Goal: Task Accomplishment & Management: Manage account settings

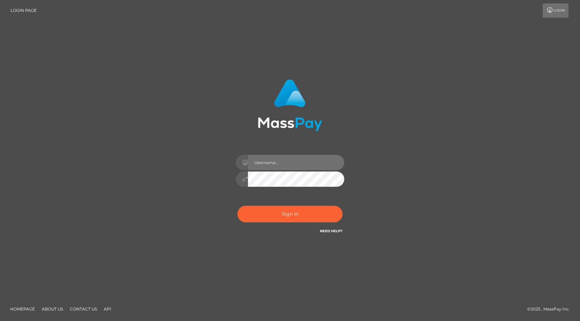
click at [267, 164] on input "text" at bounding box center [296, 162] width 96 height 15
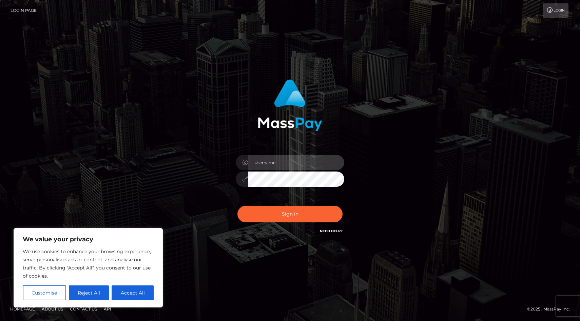
click at [304, 169] on input "text" at bounding box center [296, 162] width 96 height 15
click at [306, 167] on input "text" at bounding box center [296, 162] width 96 height 15
click at [360, 78] on div at bounding box center [290, 102] width 178 height 57
click at [298, 168] on input "text" at bounding box center [296, 162] width 96 height 15
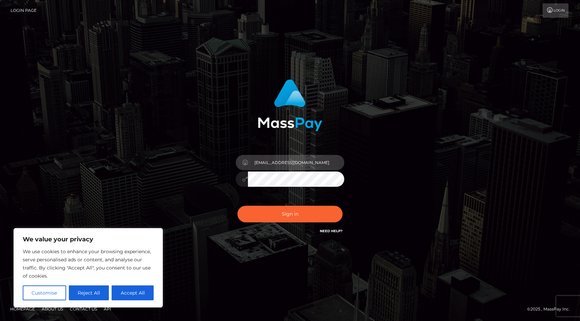
type input "[EMAIL_ADDRESS][DOMAIN_NAME]"
click at [237, 206] on button "Sign in" at bounding box center [289, 214] width 105 height 17
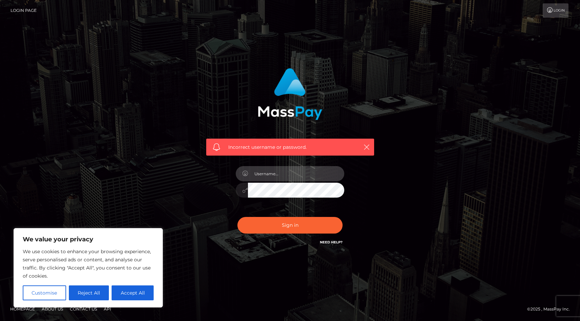
click at [295, 167] on input "text" at bounding box center [296, 173] width 96 height 15
click at [138, 288] on button "Accept All" at bounding box center [133, 292] width 42 height 15
checkbox input "true"
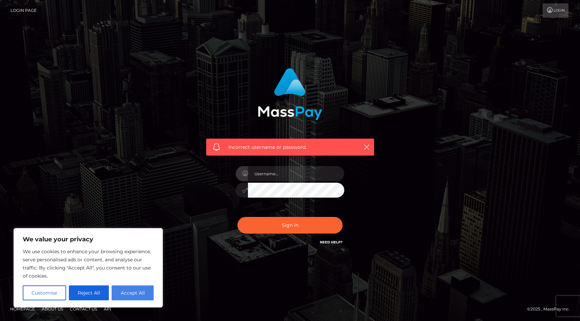
checkbox input "true"
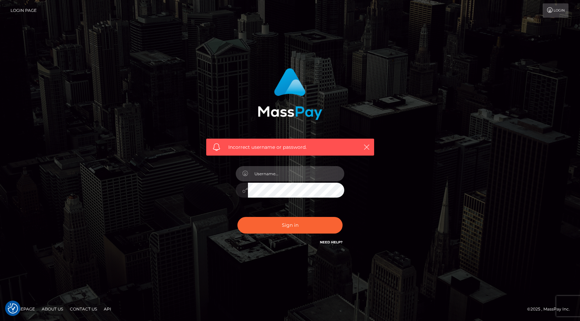
click at [259, 168] on input "text" at bounding box center [296, 173] width 96 height 15
click at [263, 170] on input "text" at bounding box center [296, 173] width 96 height 15
click at [303, 173] on input "celly" at bounding box center [296, 173] width 96 height 15
click at [264, 175] on input "cellyxz@gmail.com" at bounding box center [296, 173] width 96 height 15
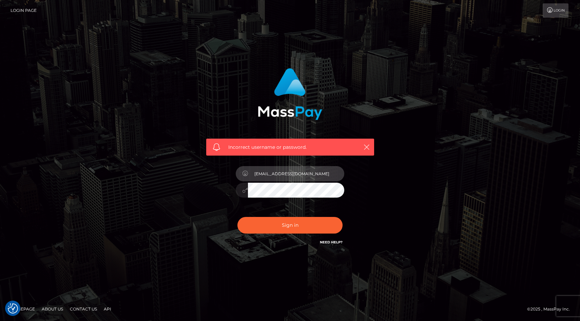
click at [270, 174] on input "cellyyxz@gmail.com" at bounding box center [296, 173] width 96 height 15
type input "[EMAIL_ADDRESS][DOMAIN_NAME]"
drag, startPoint x: 311, startPoint y: 177, endPoint x: 227, endPoint y: 173, distance: 83.5
click at [227, 173] on div "Incorrect username or password. cellyyzy@gmail.com" at bounding box center [290, 157] width 178 height 188
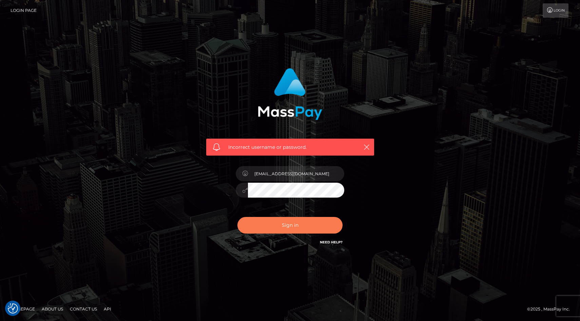
click at [278, 221] on button "Sign in" at bounding box center [289, 225] width 105 height 17
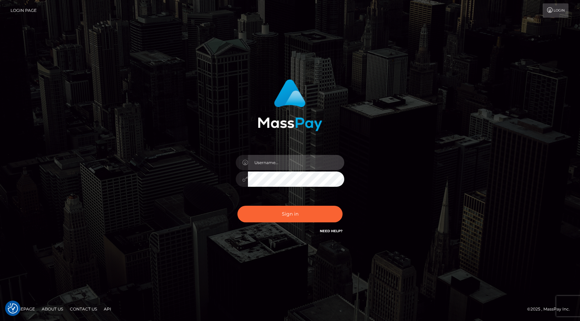
click at [281, 165] on input "text" at bounding box center [296, 162] width 96 height 15
paste input "cellyyzy@gmail.com"
type input "cellyyzy@gmail.com"
